Goal: Task Accomplishment & Management: Use online tool/utility

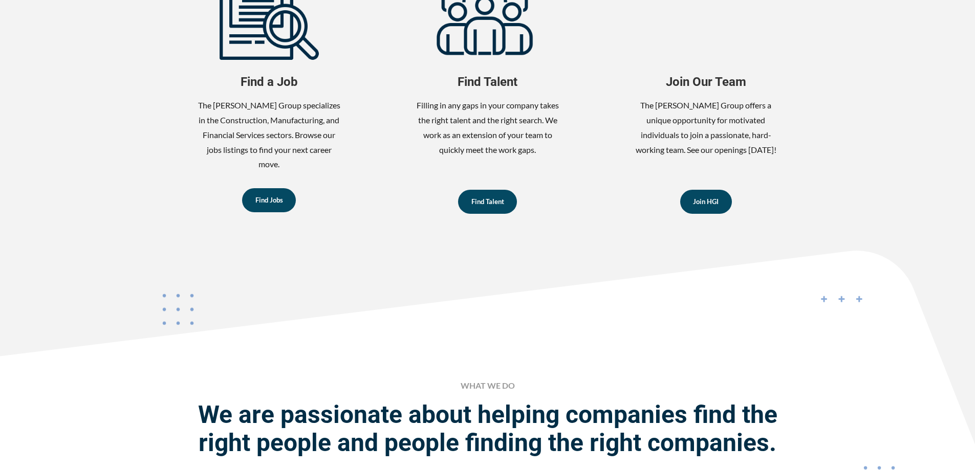
scroll to position [626, 0]
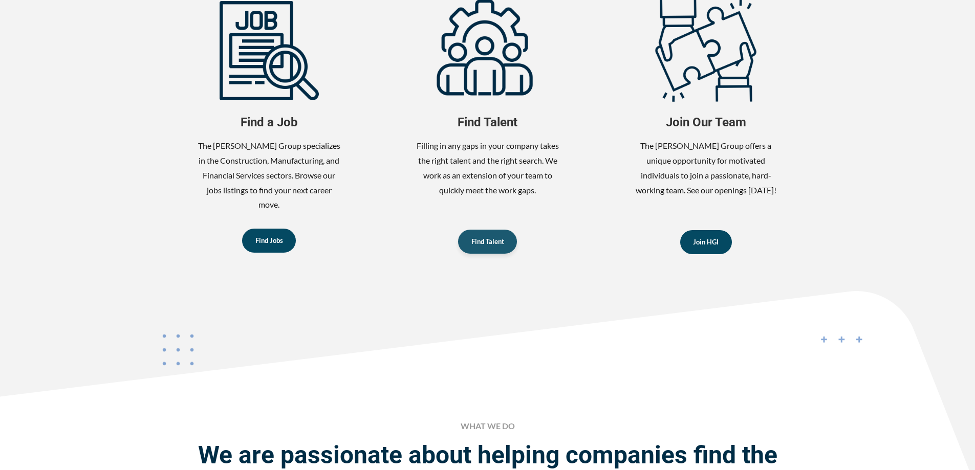
click at [481, 234] on link "Find Talent" at bounding box center [487, 242] width 59 height 24
